Goal: Navigation & Orientation: Find specific page/section

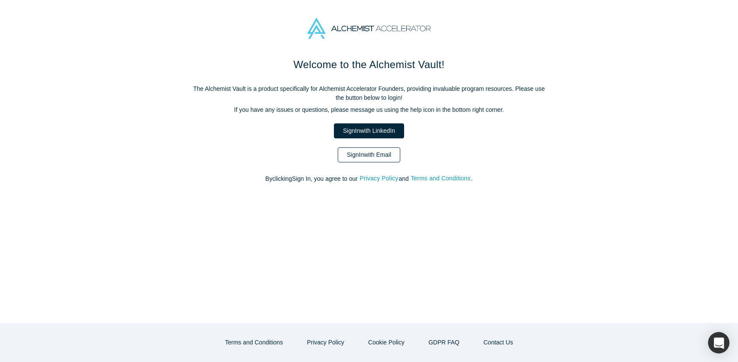
click at [383, 153] on link "Sign In with Email" at bounding box center [369, 154] width 62 height 15
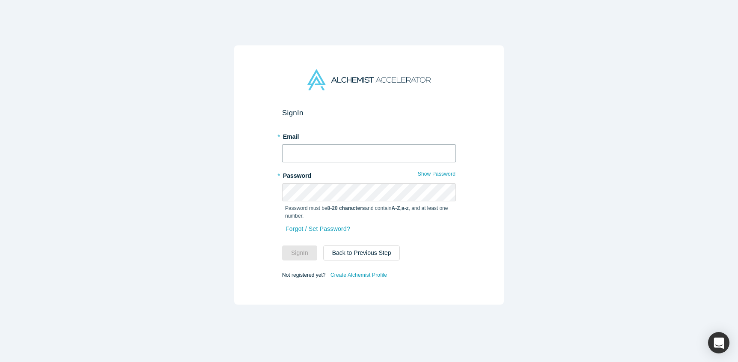
type input "[PERSON_NAME][EMAIL_ADDRESS][DOMAIN_NAME]"
click at [291, 252] on button "Sign In" at bounding box center [299, 252] width 35 height 15
